Goal: Task Accomplishment & Management: Use online tool/utility

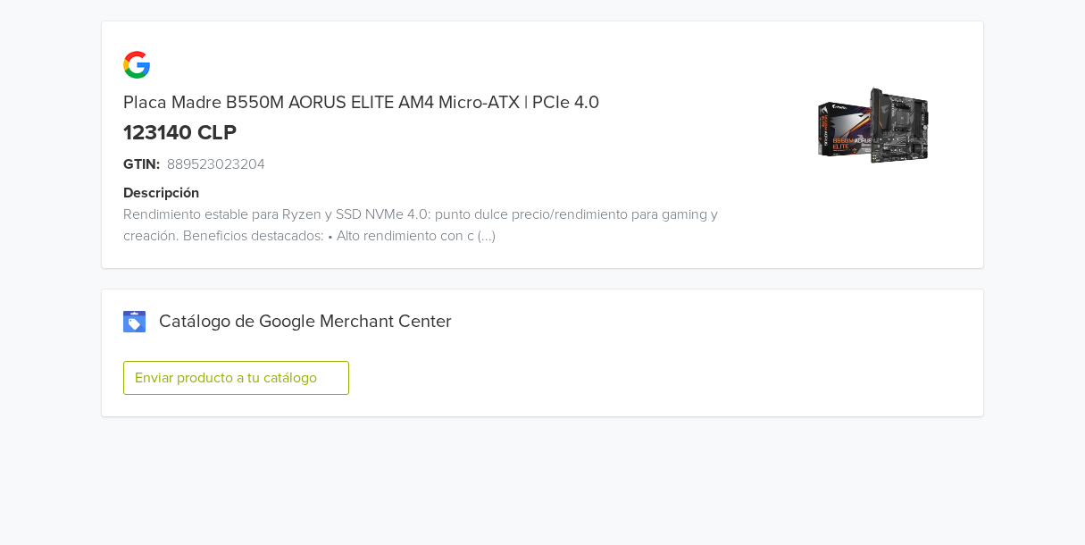
click at [175, 370] on button "Enviar producto a tu catálogo" at bounding box center [236, 378] width 226 height 34
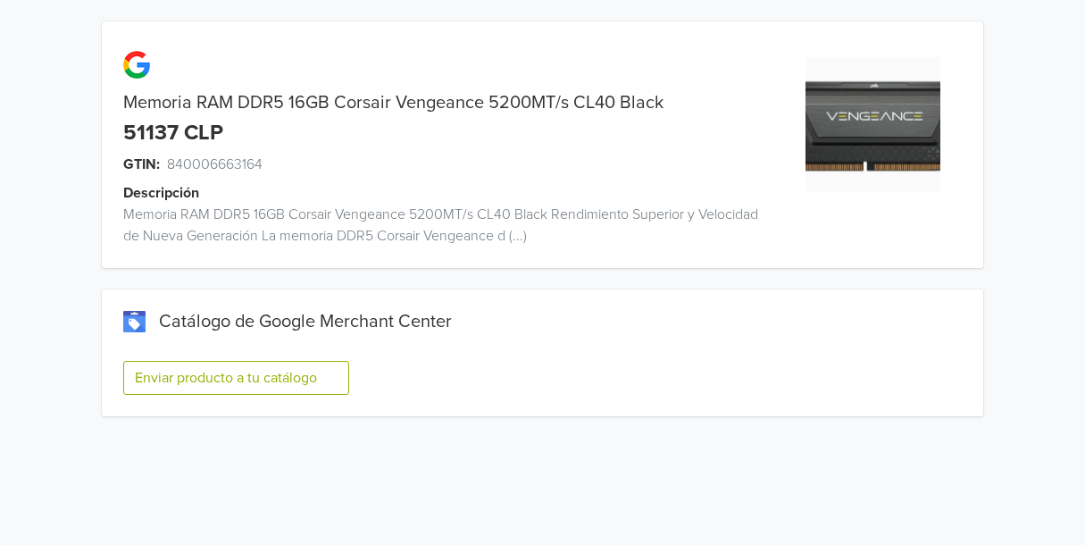
click at [254, 373] on button "Enviar producto a tu catálogo" at bounding box center [236, 378] width 226 height 34
